Goal: Transaction & Acquisition: Download file/media

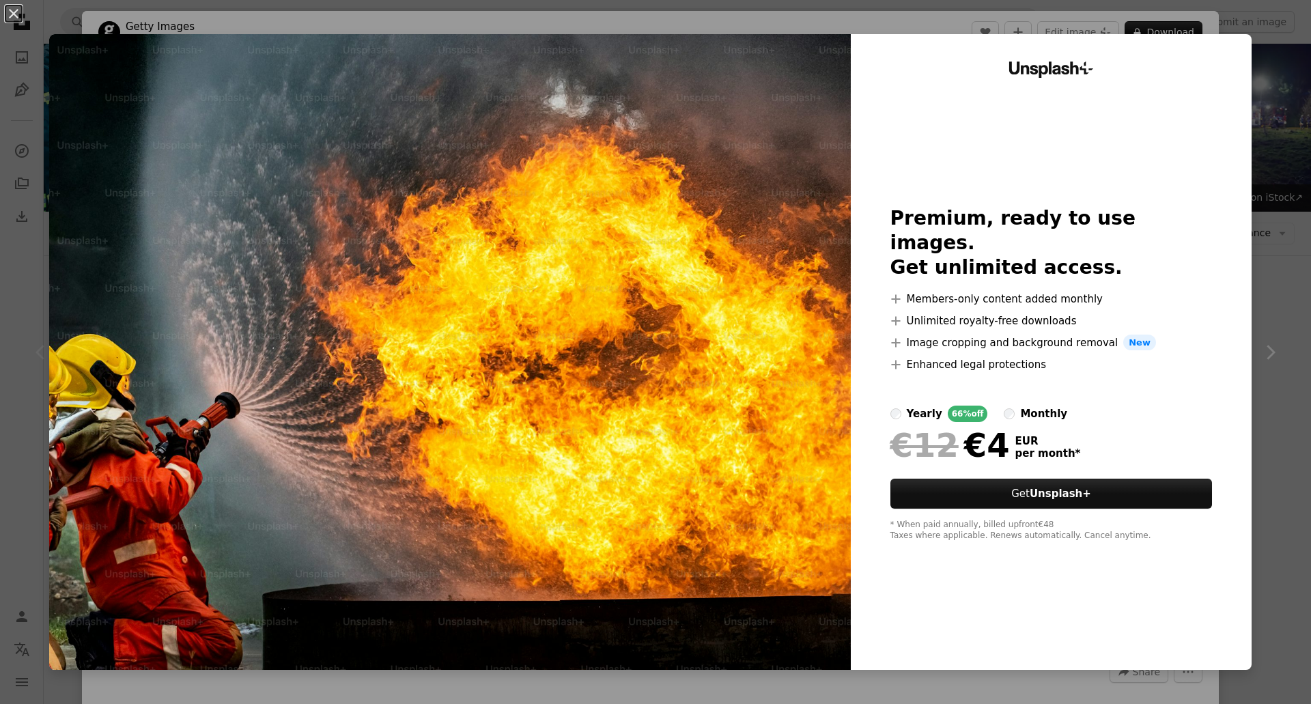
click at [1259, 53] on div "An X shape Unsplash+ Premium, ready to use images. Get unlimited access. A plus…" at bounding box center [655, 352] width 1311 height 704
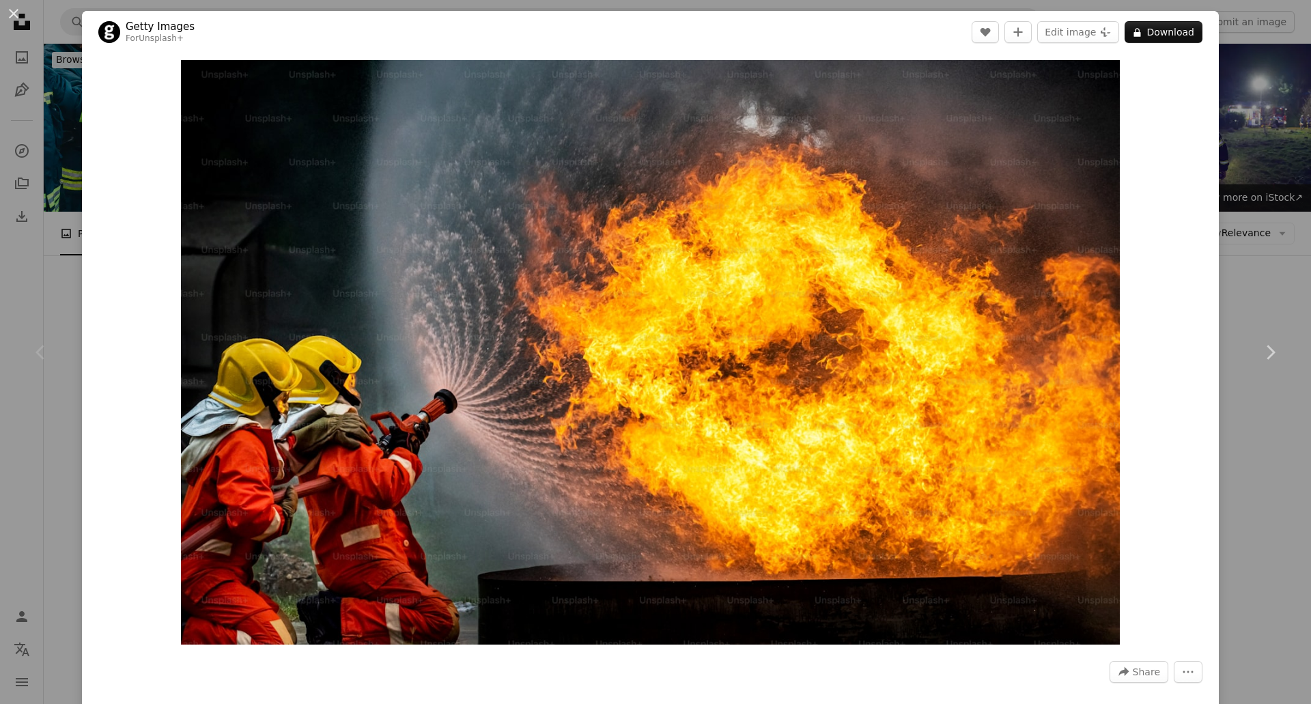
click at [1241, 143] on div "An X shape Chevron left Chevron right Getty Images For Unsplash+ A heart A plus…" at bounding box center [655, 352] width 1311 height 704
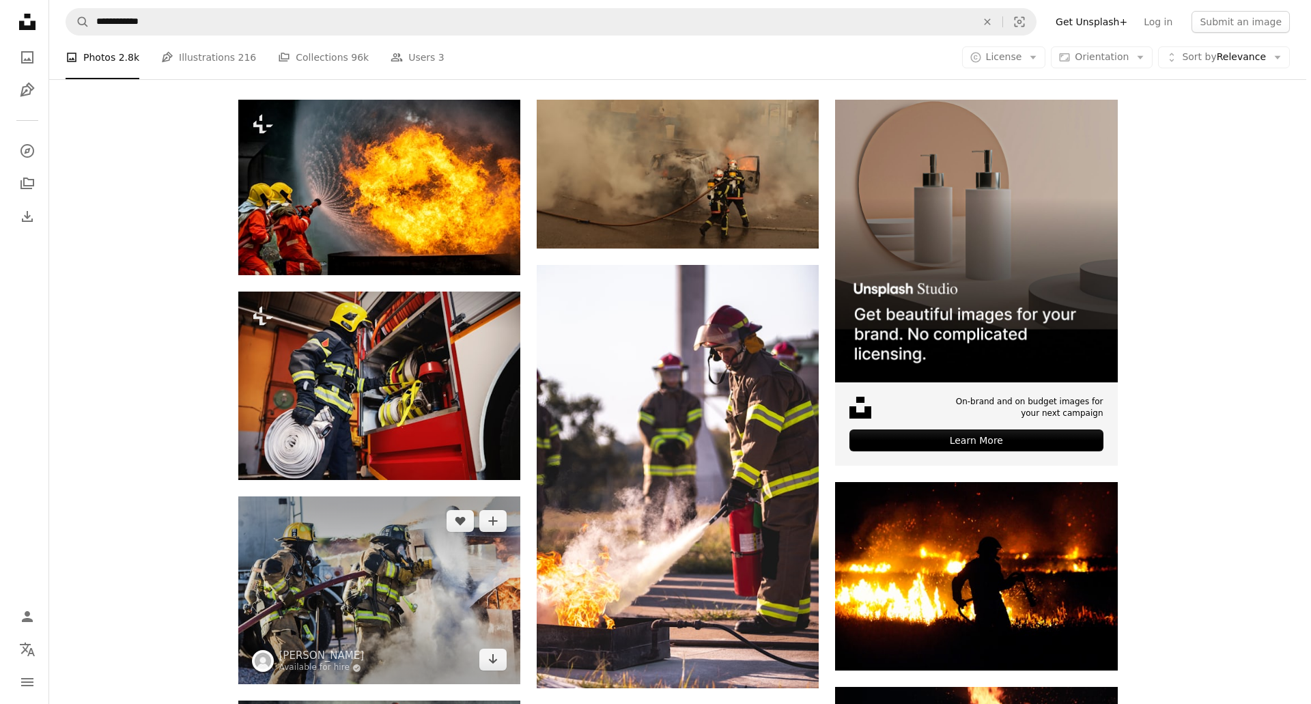
scroll to position [341, 0]
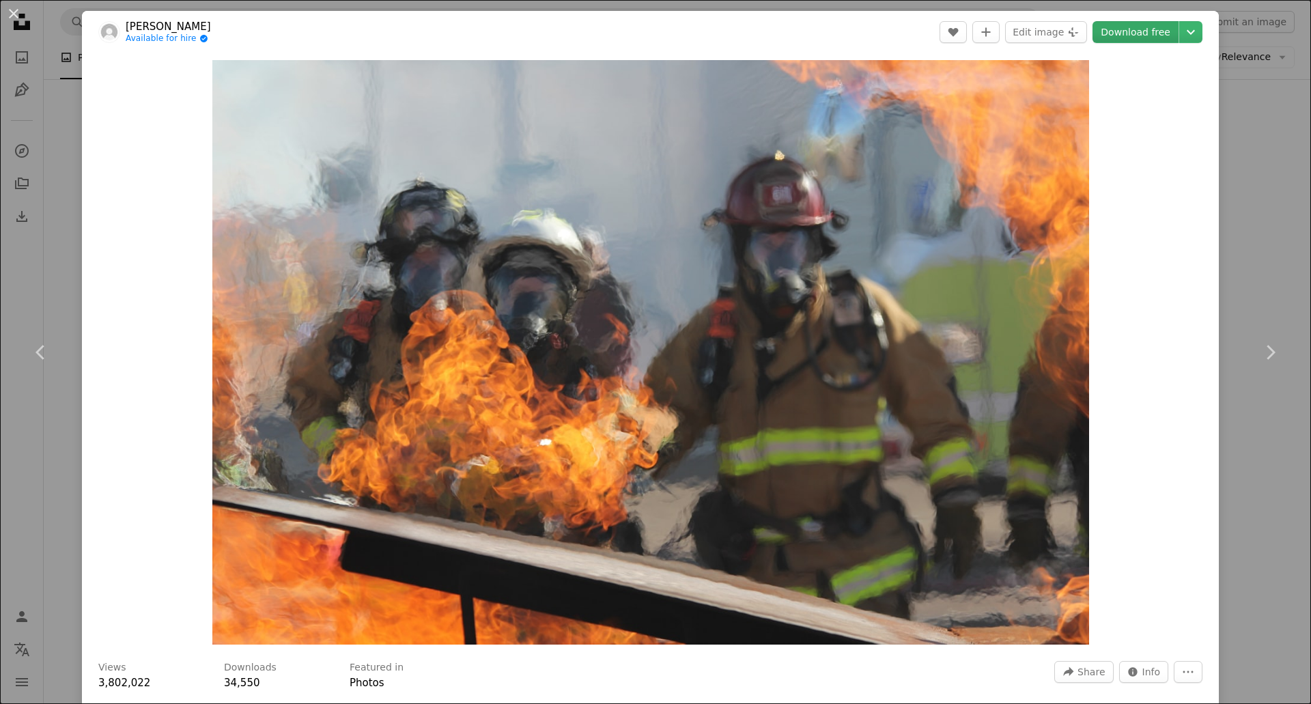
click at [1137, 27] on link "Download free" at bounding box center [1135, 32] width 86 height 22
